Goal: Information Seeking & Learning: Check status

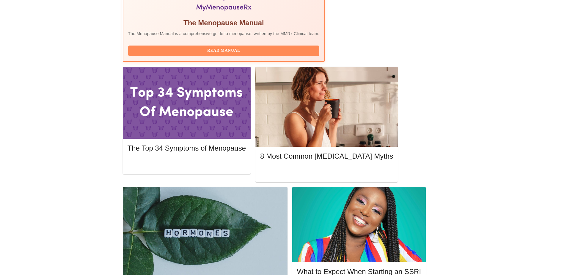
scroll to position [238, 0]
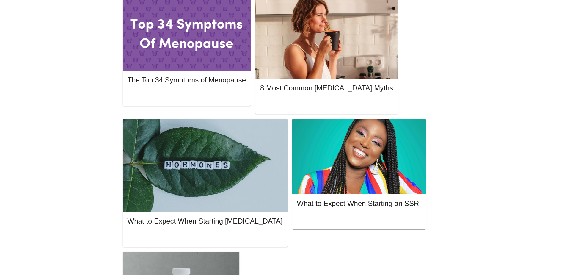
scroll to position [299, 0]
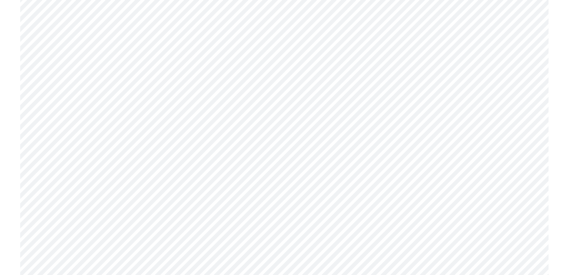
scroll to position [2339, 0]
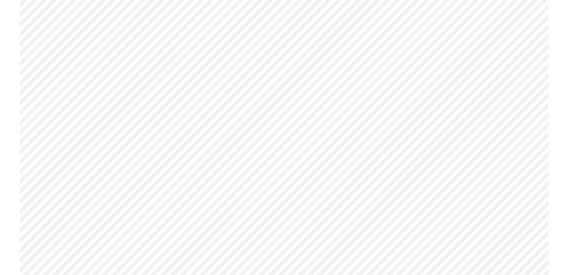
scroll to position [614, 0]
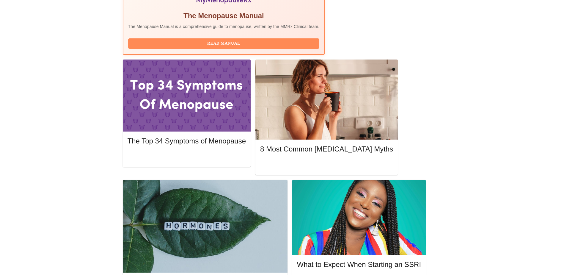
scroll to position [246, 0]
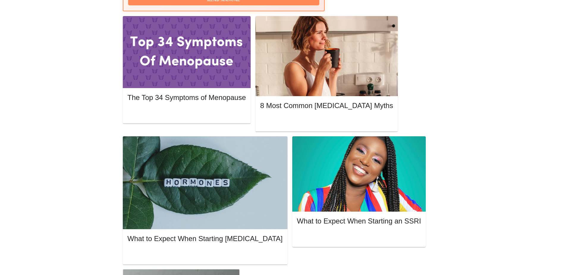
scroll to position [299, 0]
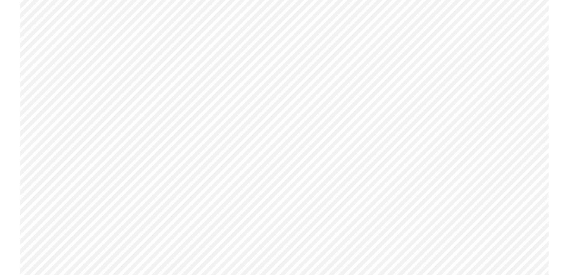
scroll to position [2876, 0]
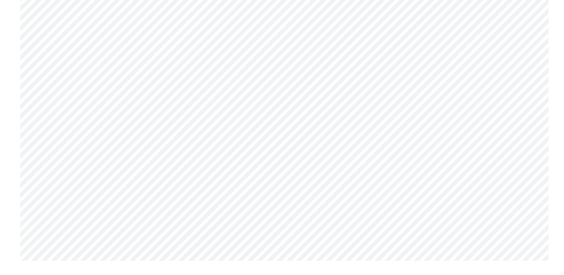
drag, startPoint x: 12, startPoint y: 40, endPoint x: 373, endPoint y: 290, distance: 439.2
copy div "Appointment Notes"
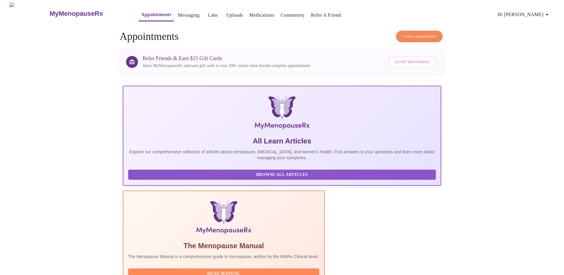
click at [208, 11] on link "Labs" at bounding box center [213, 15] width 10 height 8
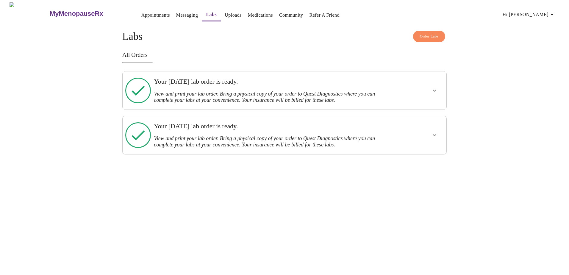
click at [292, 135] on h3 "View and print your lab order. Bring a physical copy of your order to Quest Dia…" at bounding box center [269, 141] width 230 height 12
click at [433, 131] on icon "show more" at bounding box center [434, 134] width 7 height 7
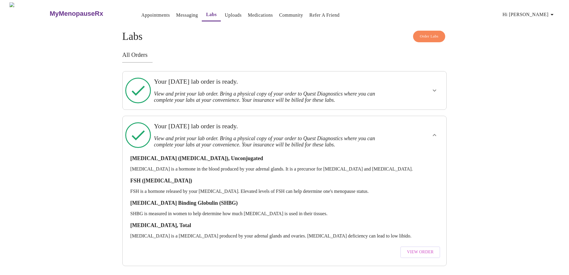
click at [433, 131] on icon "show more" at bounding box center [434, 134] width 7 height 7
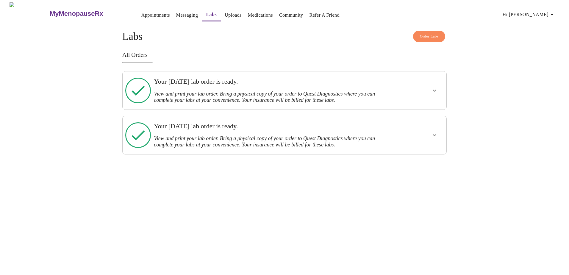
click at [225, 11] on link "Uploads" at bounding box center [233, 15] width 17 height 8
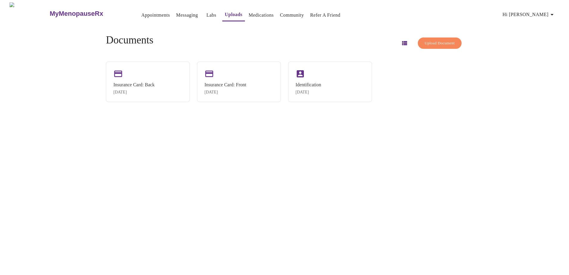
click at [249, 11] on link "Medications" at bounding box center [261, 15] width 25 height 8
